Goal: Task Accomplishment & Management: Manage account settings

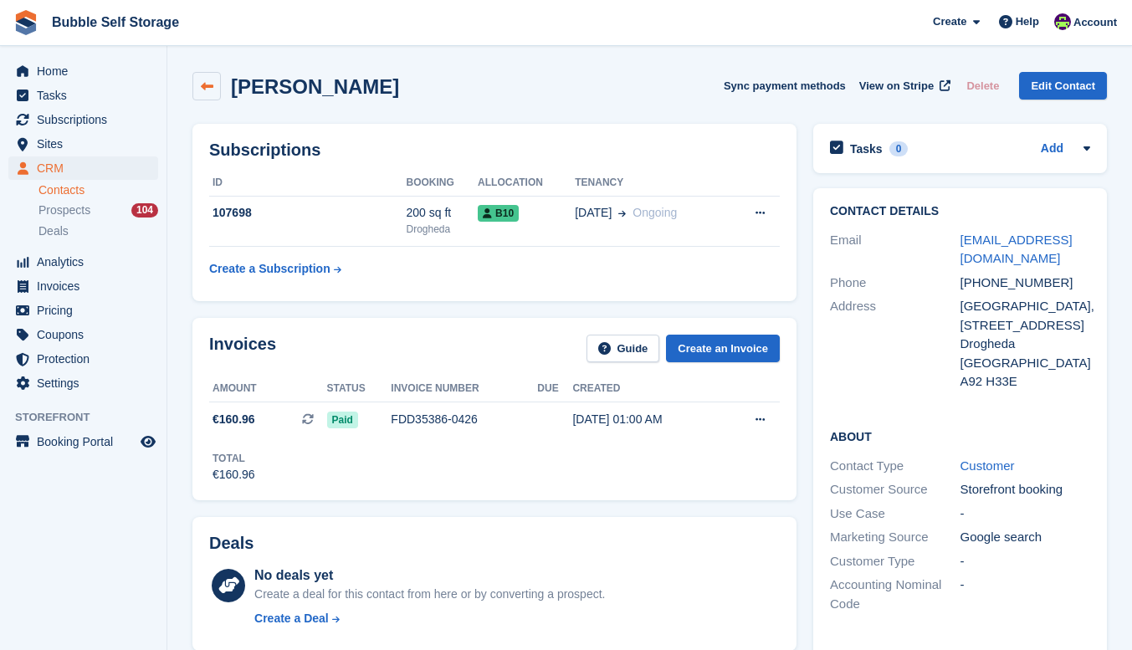
click at [207, 85] on icon at bounding box center [207, 86] width 13 height 13
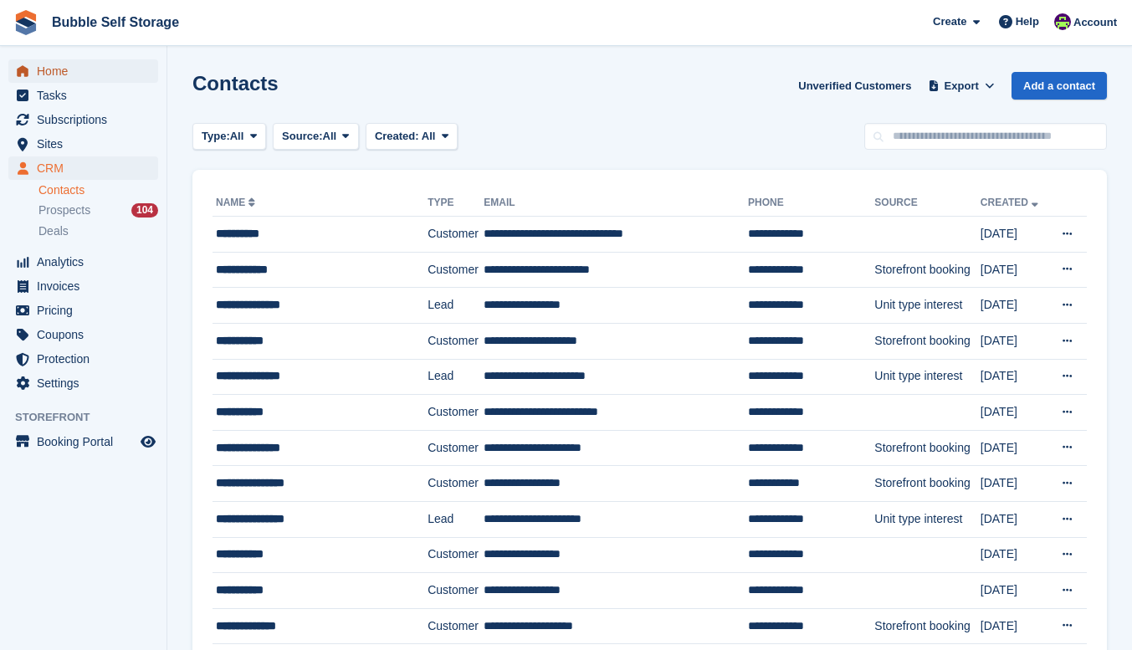
click at [54, 76] on span "Home" at bounding box center [87, 70] width 100 height 23
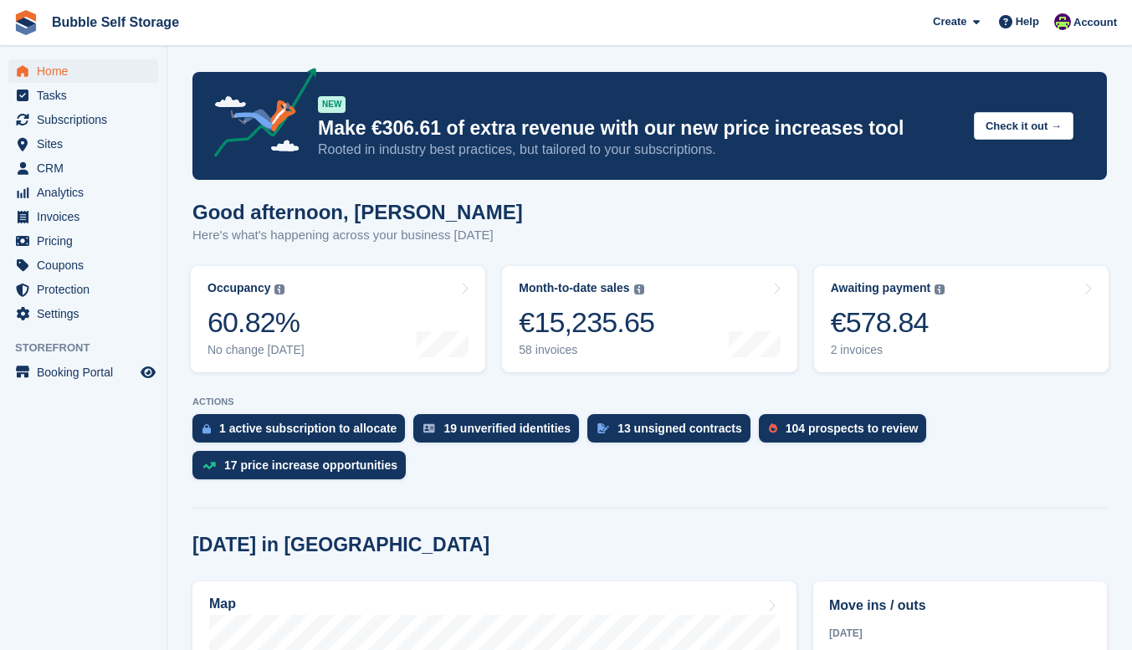
scroll to position [586, 0]
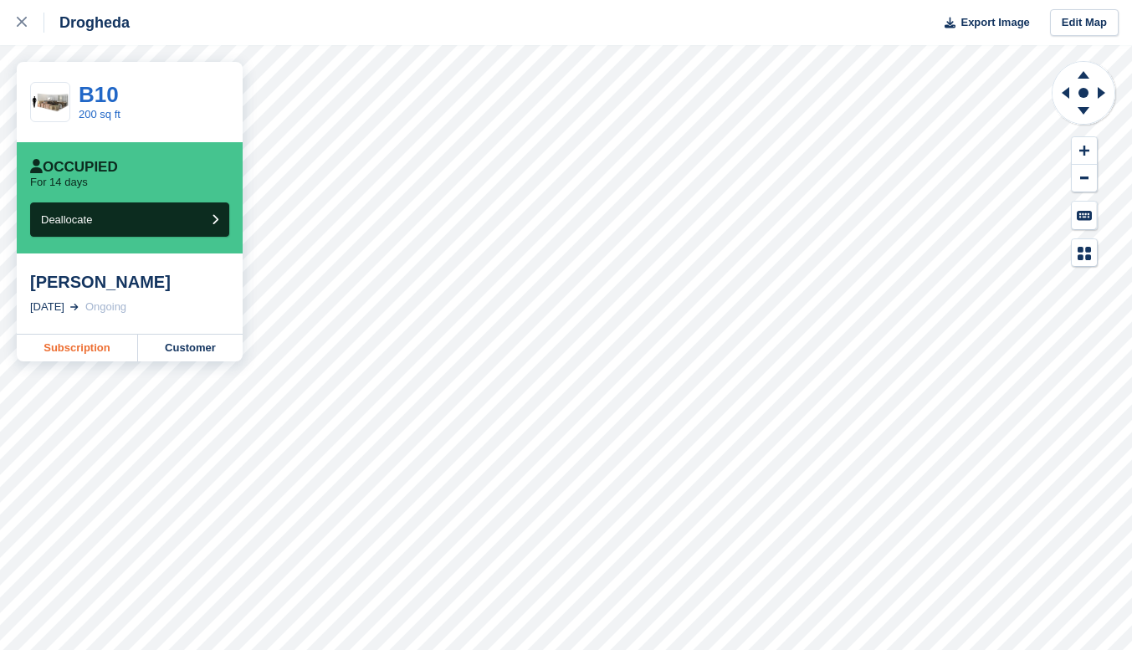
click at [83, 355] on link "Subscription" at bounding box center [77, 348] width 121 height 27
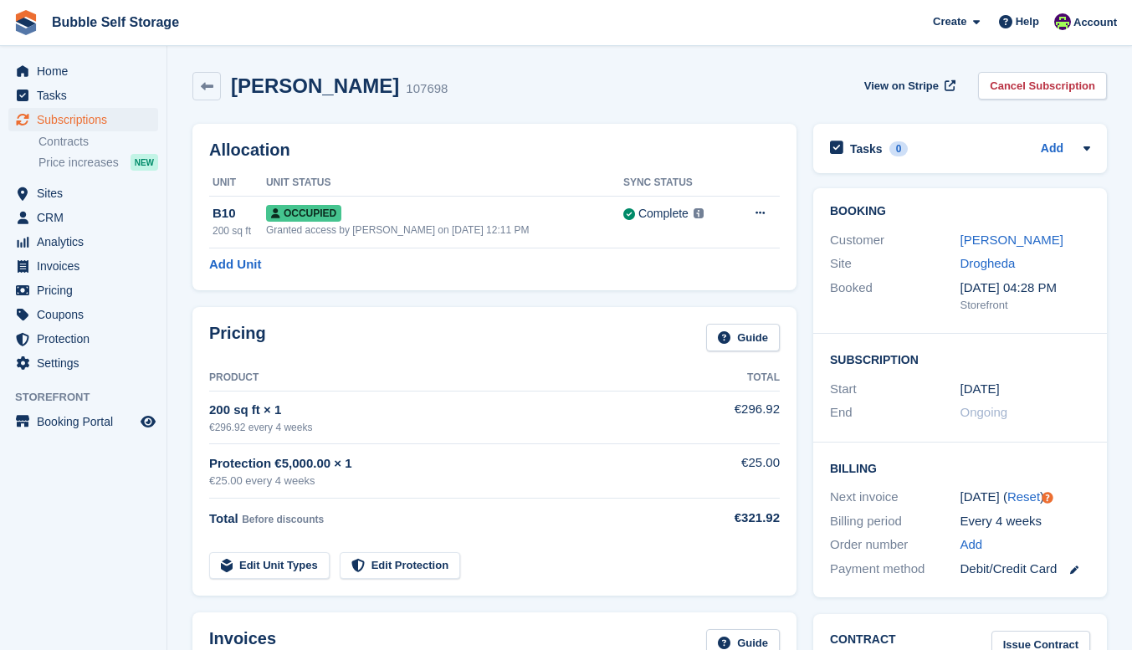
scroll to position [251, 0]
